Goal: Book appointment/travel/reservation

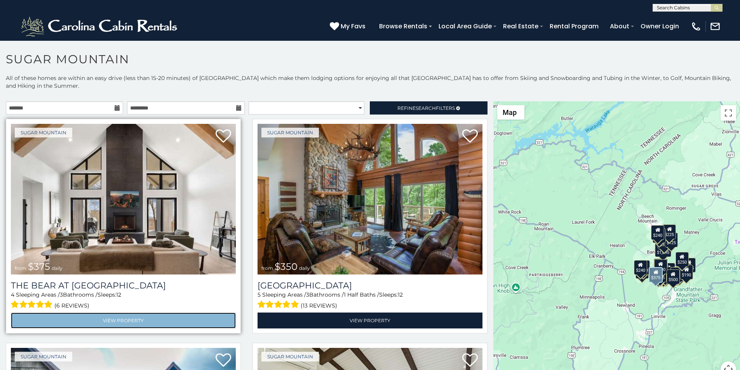
click at [55, 313] on link "View Property" at bounding box center [123, 321] width 225 height 16
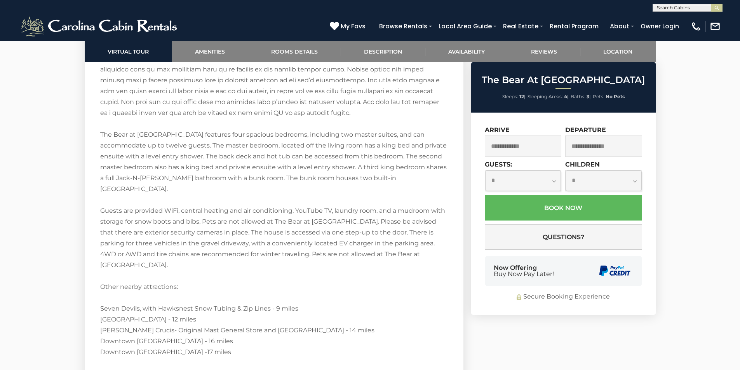
scroll to position [1424, 0]
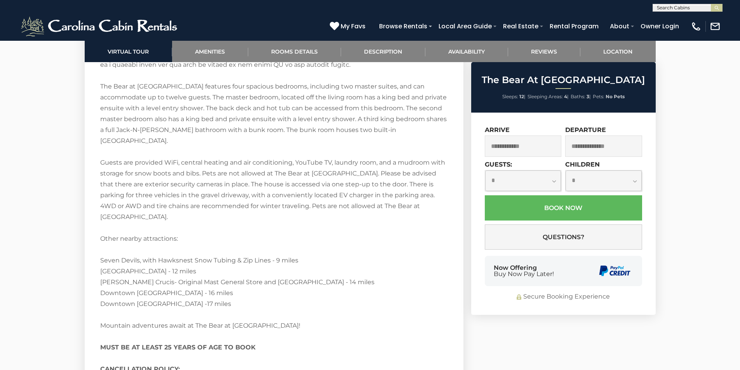
click at [493, 261] on div "Now Offering Buy Now Pay Later!" at bounding box center [563, 271] width 157 height 30
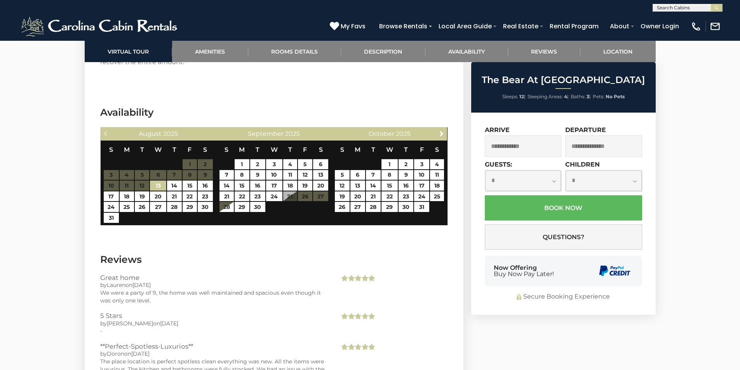
scroll to position [1824, 0]
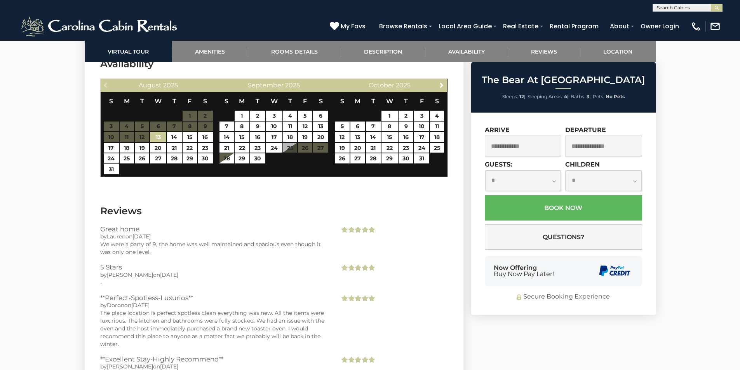
click at [580, 277] on div "Now Offering Buy Now Pay Later!" at bounding box center [563, 271] width 157 height 30
click at [557, 99] on span "Sleeping Areas:" at bounding box center [545, 97] width 35 height 6
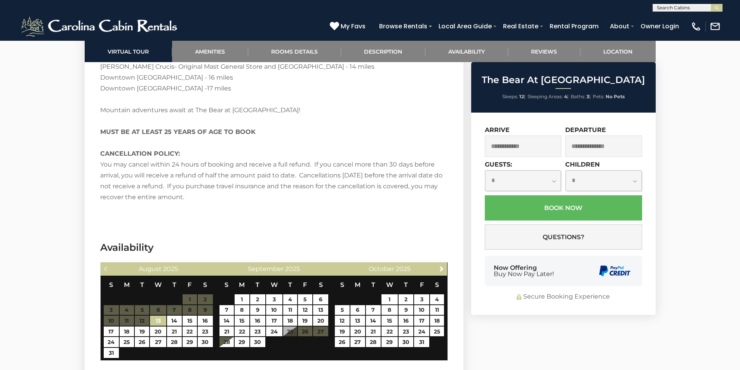
scroll to position [1597, 0]
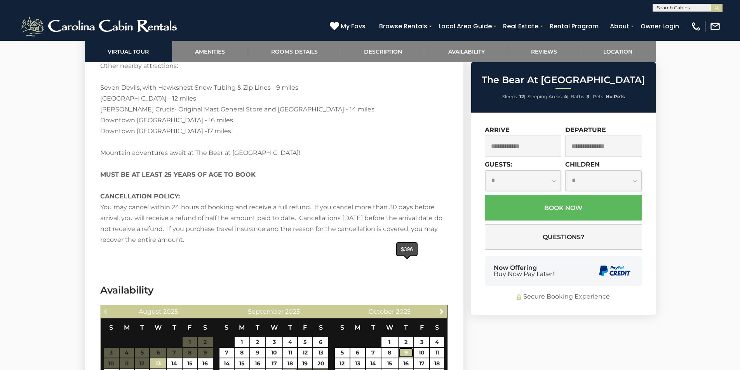
click at [403, 348] on link "9" at bounding box center [406, 353] width 15 height 10
type input "**********"
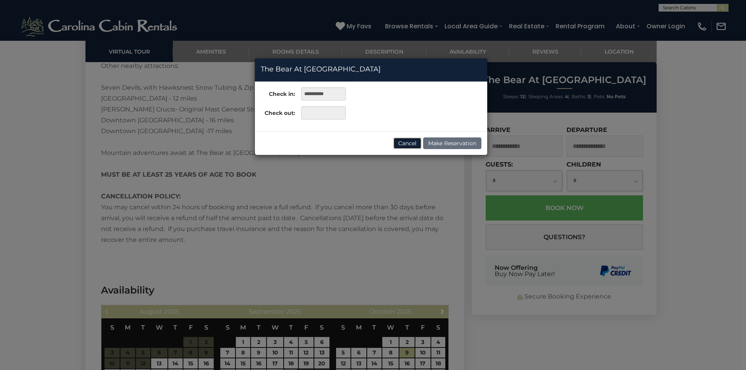
click at [410, 143] on button "Cancel" at bounding box center [407, 144] width 28 height 12
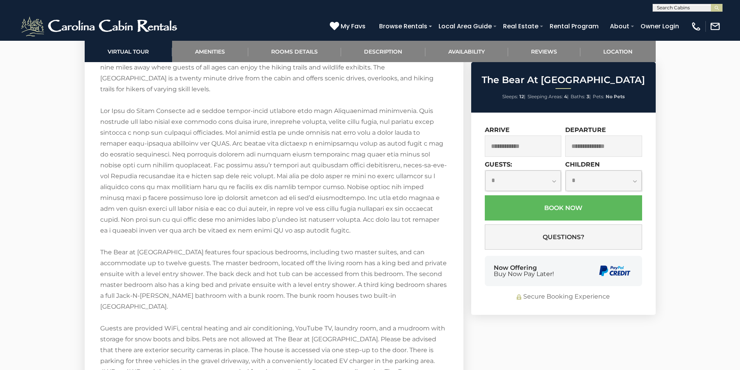
scroll to position [1257, 0]
click at [183, 164] on div "Welcome to The Bear at Sugar Mountain! Located on Sugar Mountain, The Bear at S…" at bounding box center [274, 280] width 348 height 631
click at [235, 231] on div "Welcome to The Bear at Sugar Mountain! Located on Sugar Mountain, The Bear at S…" at bounding box center [274, 280] width 348 height 631
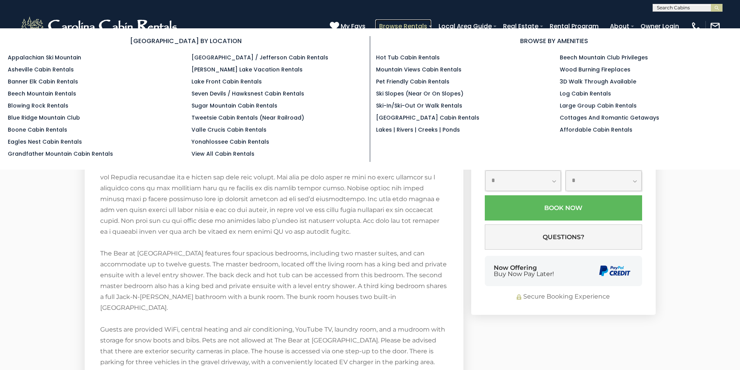
click at [431, 22] on link "Browse Rentals" at bounding box center [403, 26] width 56 height 14
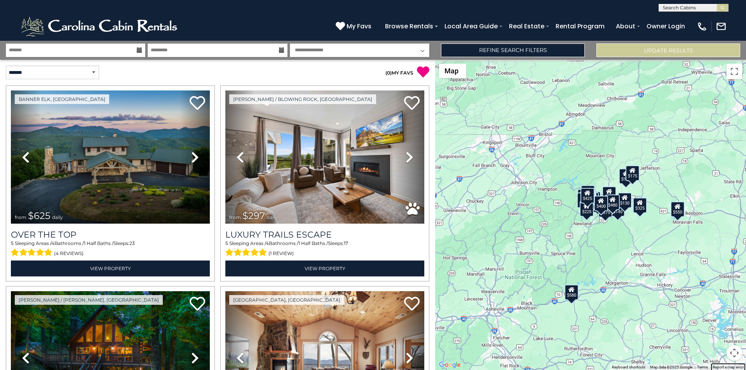
click at [717, 366] on link "Report a map error" at bounding box center [728, 367] width 31 height 4
